Goal: Task Accomplishment & Management: Manage account settings

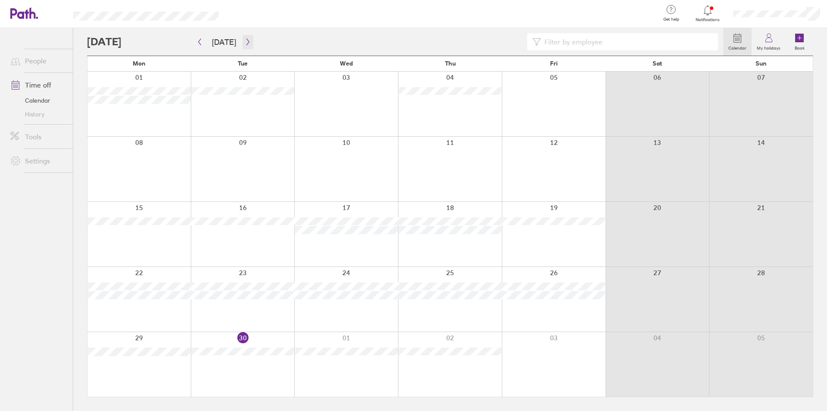
click at [245, 42] on icon "button" at bounding box center [248, 41] width 6 height 7
click at [203, 43] on button "button" at bounding box center [199, 42] width 11 height 14
click at [706, 16] on div at bounding box center [708, 10] width 28 height 12
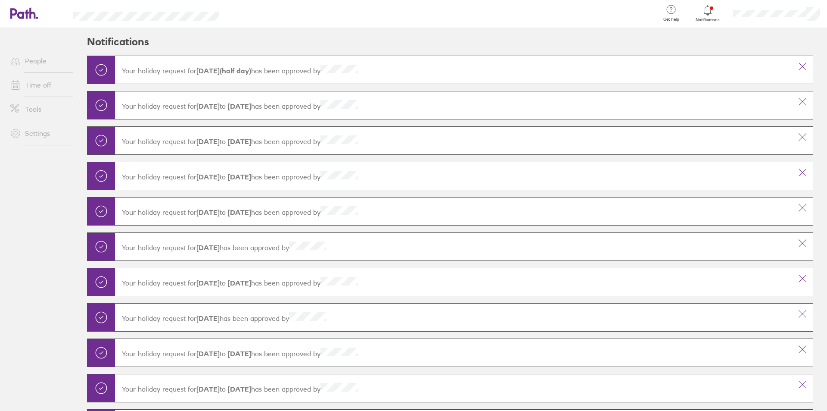
click at [708, 14] on icon at bounding box center [707, 10] width 7 height 10
click at [615, 21] on div at bounding box center [443, 14] width 421 height 28
click at [54, 81] on link "Time off" at bounding box center [37, 84] width 69 height 17
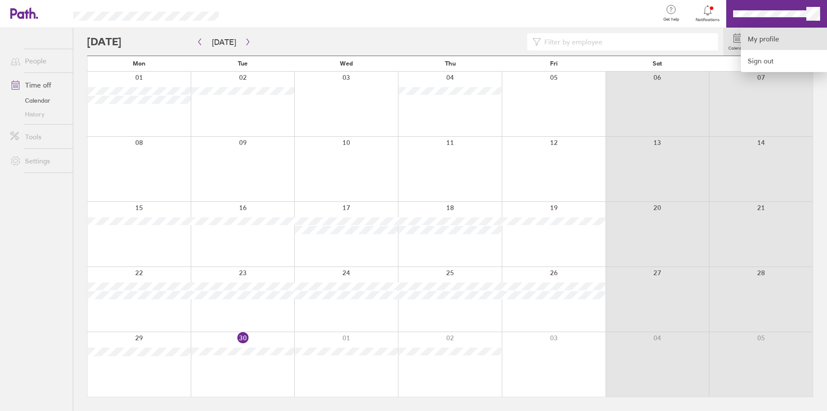
click at [761, 38] on link "My profile" at bounding box center [784, 39] width 86 height 22
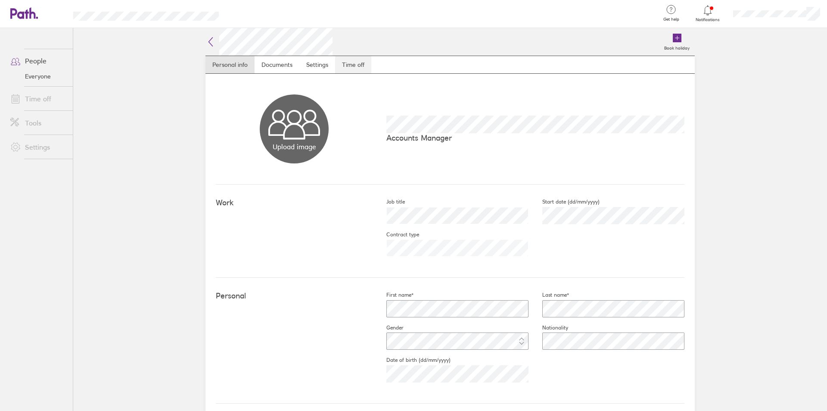
click at [346, 66] on link "Time off" at bounding box center [353, 64] width 36 height 17
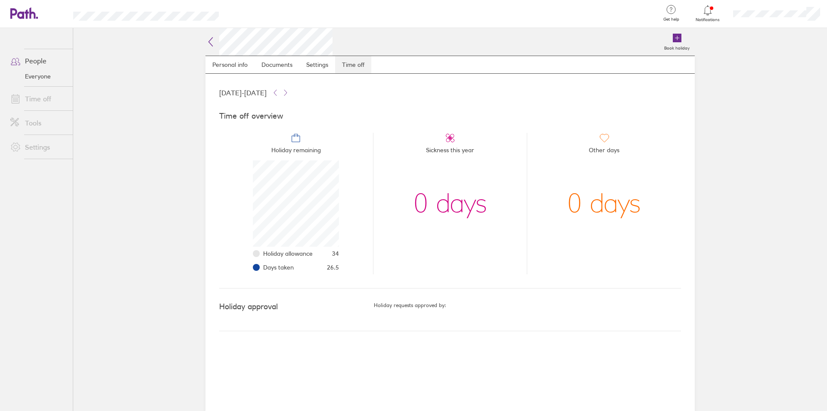
scroll to position [86, 86]
click at [279, 93] on icon at bounding box center [275, 92] width 7 height 7
click at [287, 90] on icon at bounding box center [285, 93] width 3 height 6
